Goal: Communication & Community: Answer question/provide support

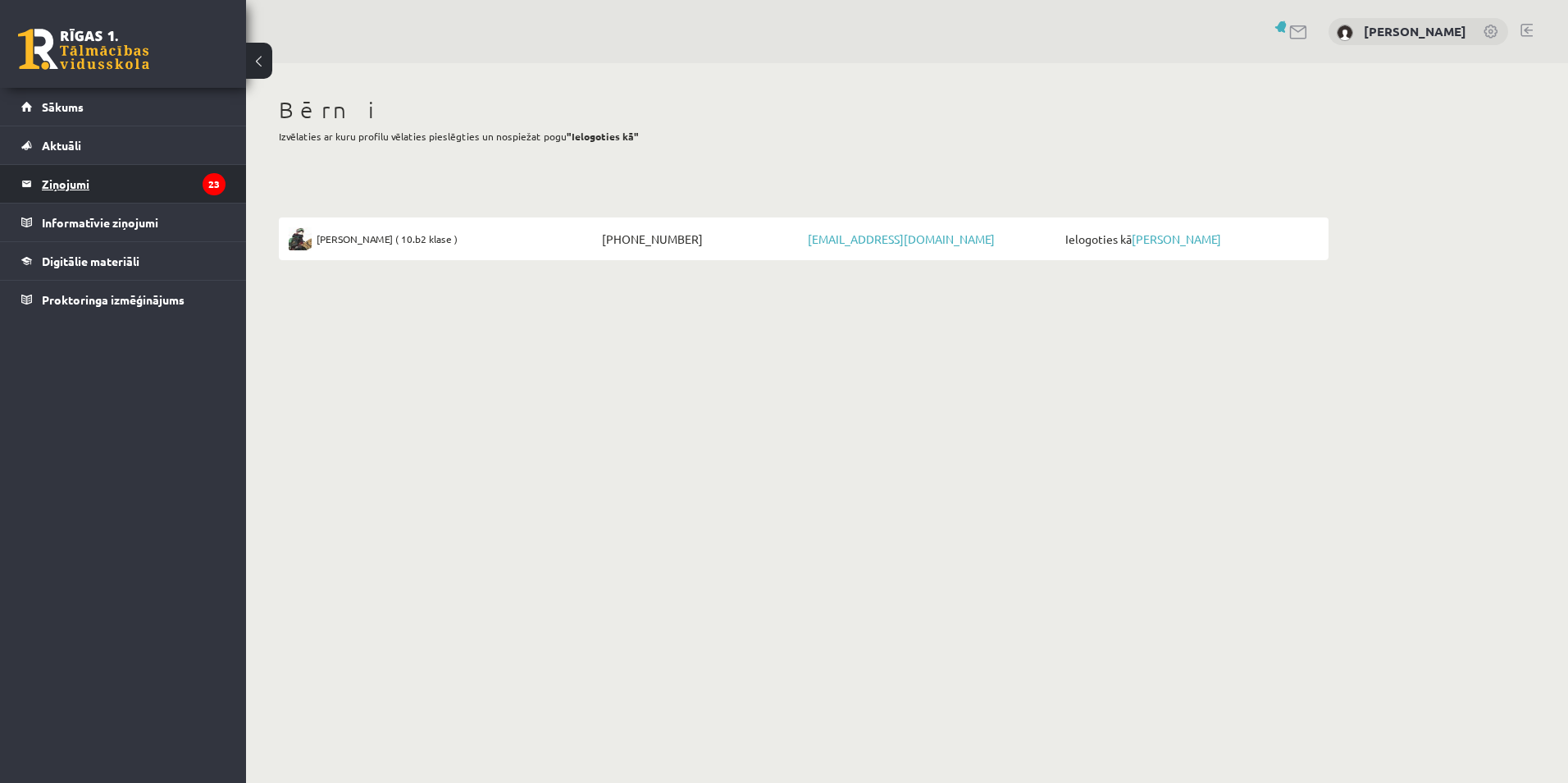
click at [54, 184] on legend "Ziņojumi 23" at bounding box center [134, 183] width 184 height 38
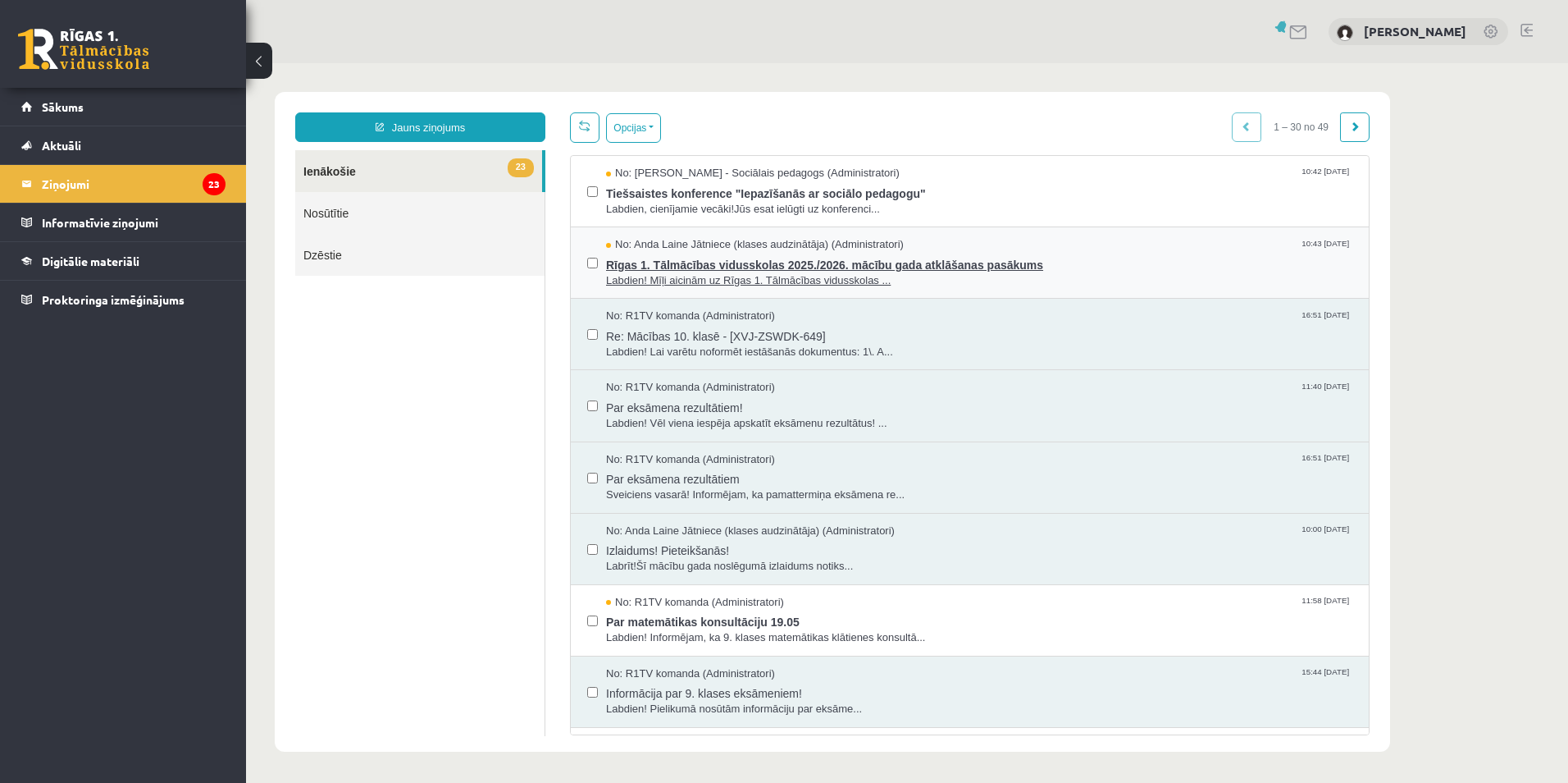
click at [683, 265] on span "Rīgas 1. Tālmācības vidusskolas 2025./2026. mācību gada atklāšanas pasākums" at bounding box center [979, 263] width 746 height 21
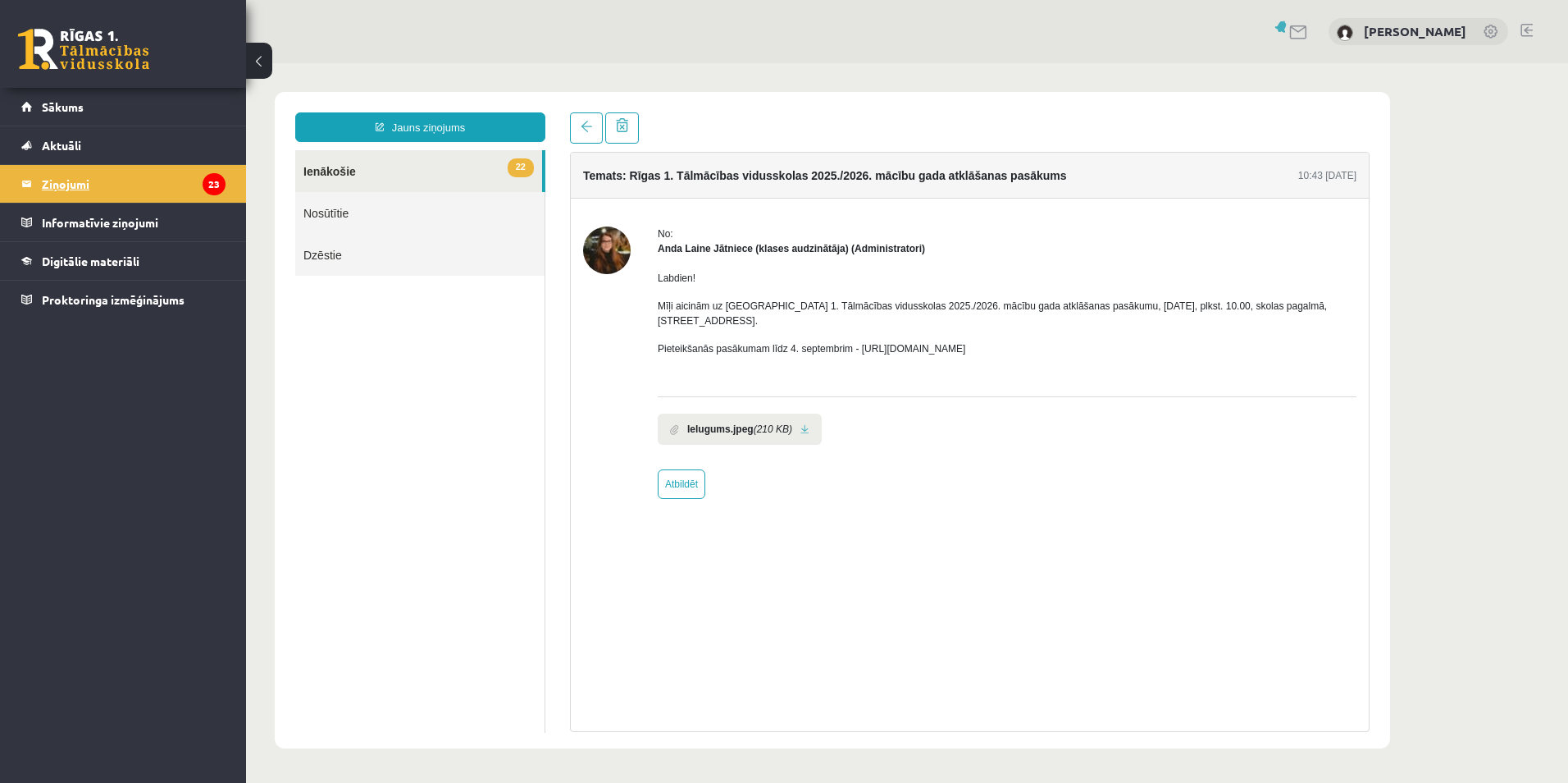
click at [61, 182] on legend "Ziņojumi 23" at bounding box center [134, 183] width 184 height 38
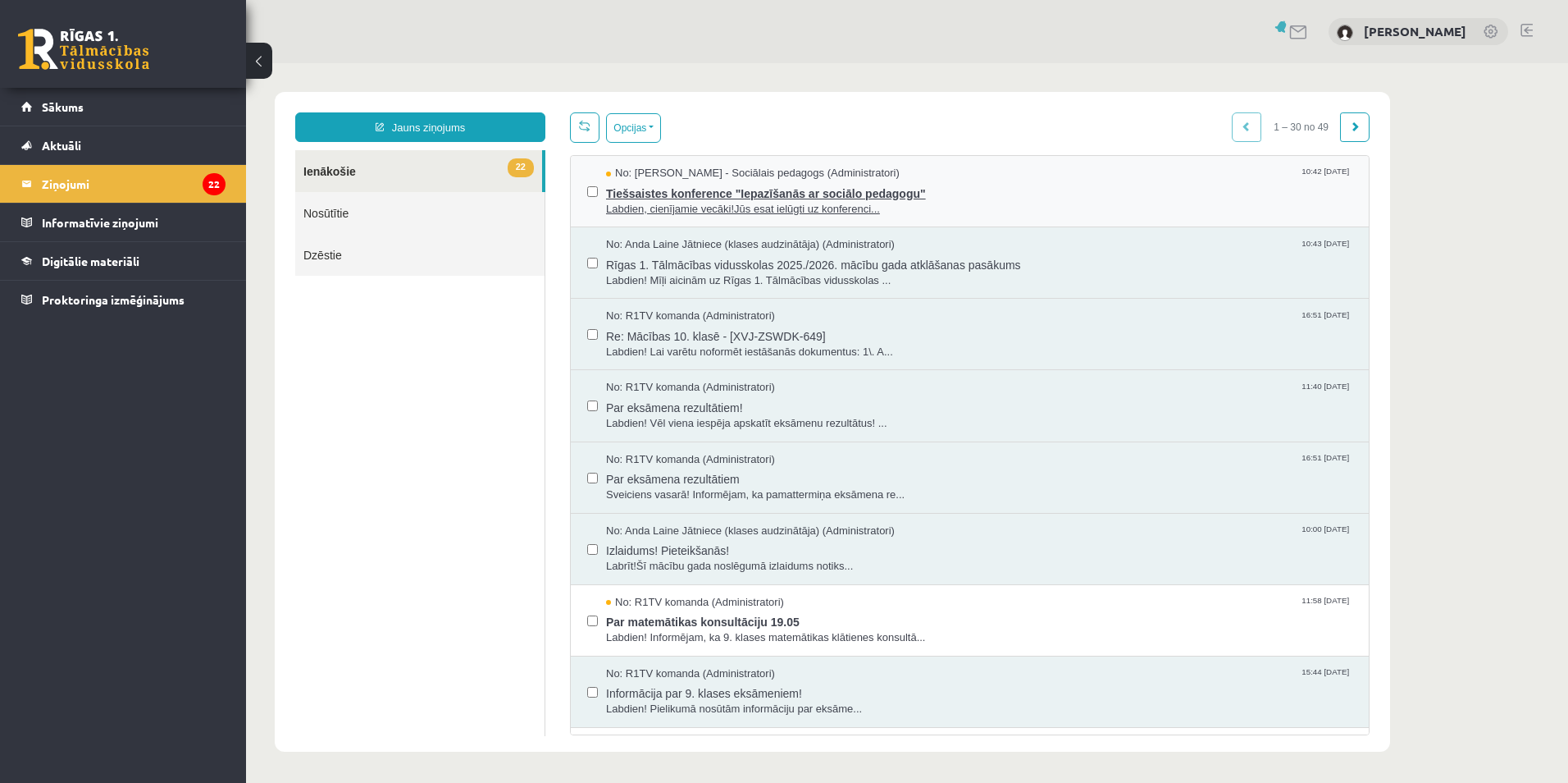
click at [803, 202] on span "Labdien, cienījamie vecāki!Jūs esat ielūgti uz konferenci..." at bounding box center [979, 210] width 746 height 16
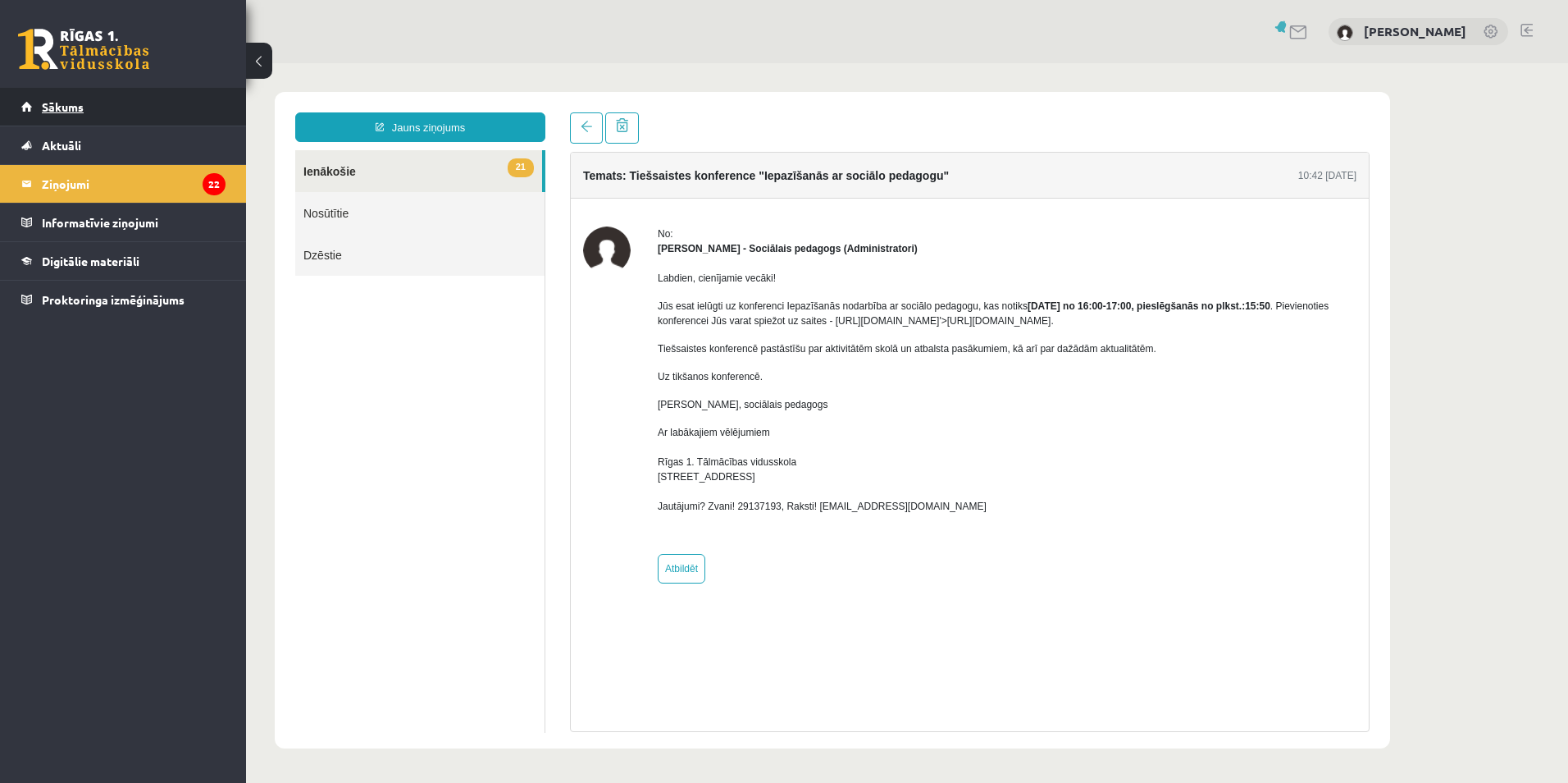
click at [58, 110] on span "Sākums" at bounding box center [63, 106] width 42 height 15
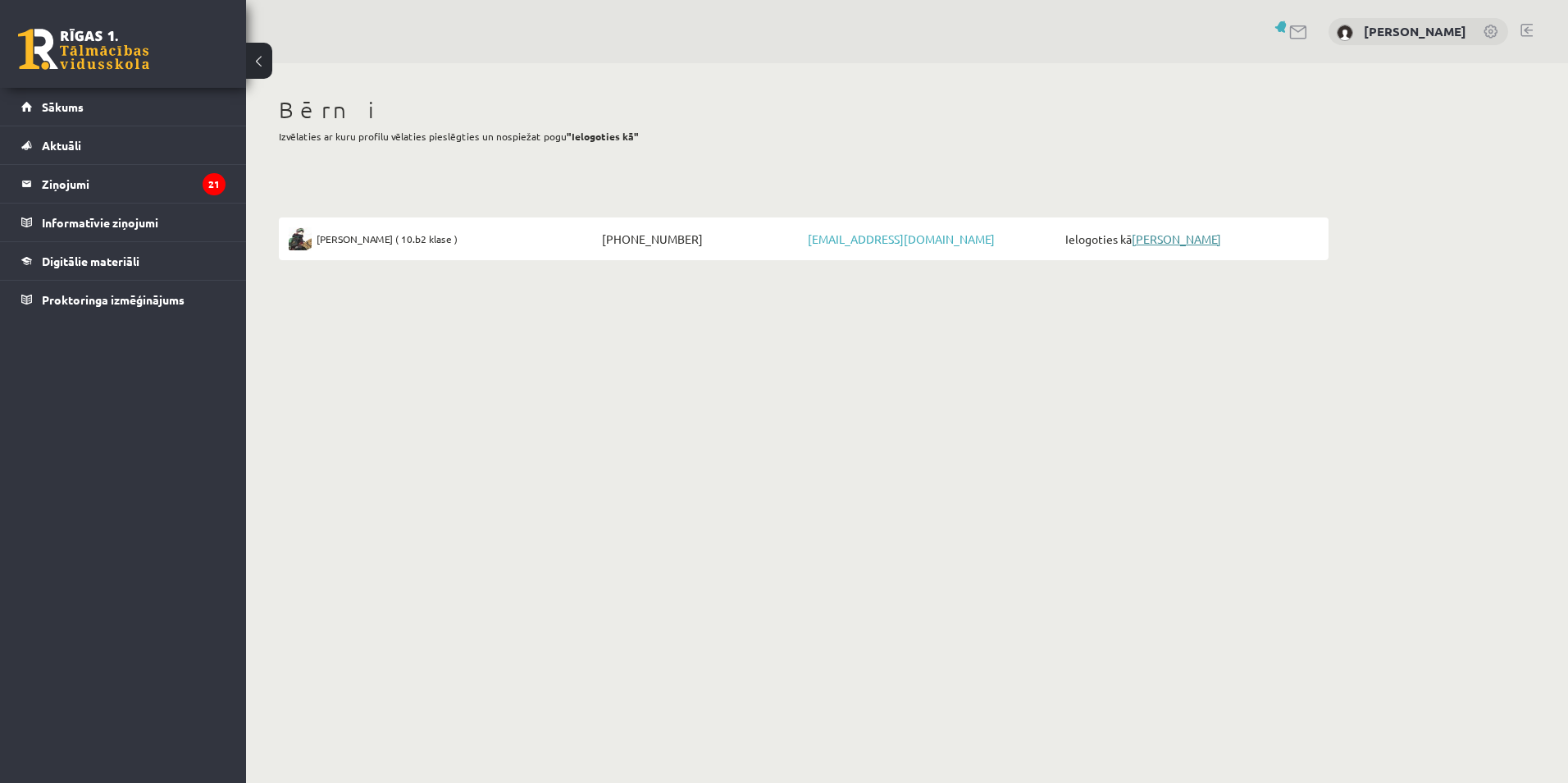
click at [1184, 242] on link "[PERSON_NAME]" at bounding box center [1175, 238] width 89 height 15
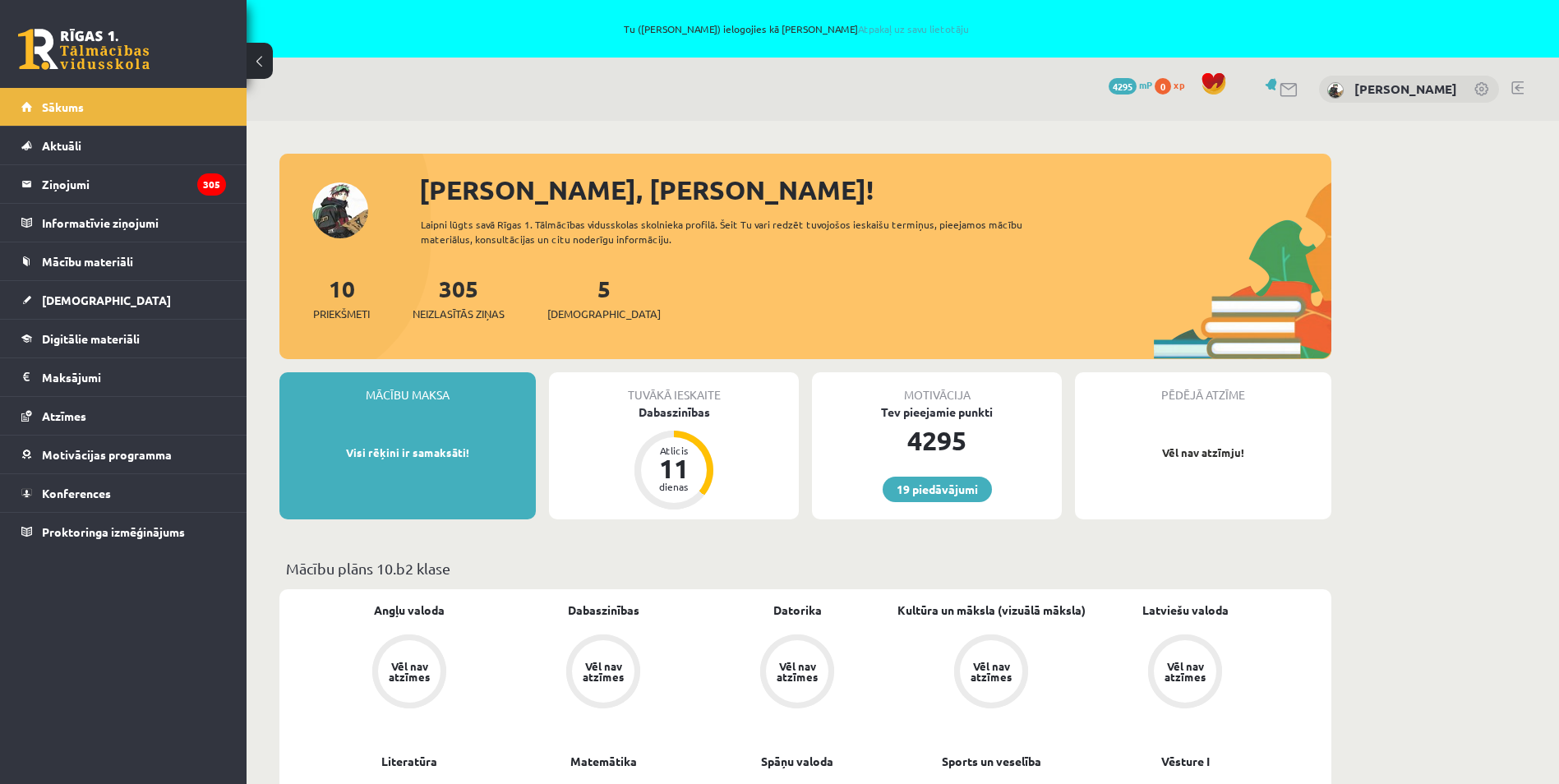
click at [1522, 89] on link at bounding box center [1518, 87] width 13 height 13
